Goal: Navigation & Orientation: Find specific page/section

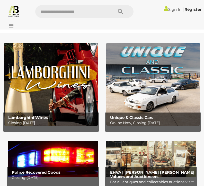
click at [86, 11] on input "text" at bounding box center [71, 11] width 73 height 13
type input "****"
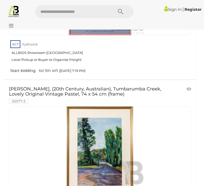
scroll to position [8109, 0]
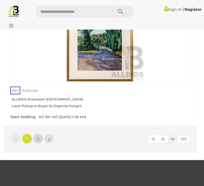
click at [41, 134] on link "2" at bounding box center [38, 139] width 10 height 10
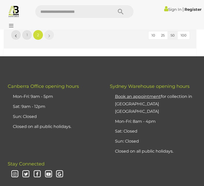
scroll to position [4848, 0]
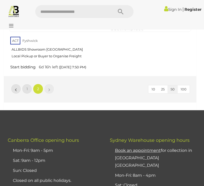
click at [38, 87] on span "2" at bounding box center [38, 89] width 2 height 5
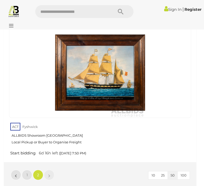
scroll to position [4761, 0]
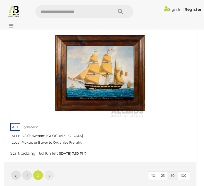
click at [39, 170] on link "2" at bounding box center [38, 175] width 10 height 10
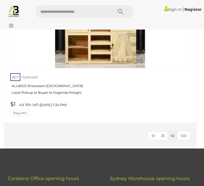
scroll to position [1557, 0]
